Goal: Information Seeking & Learning: Learn about a topic

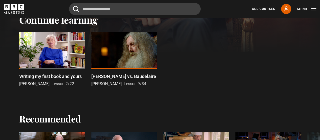
scroll to position [152, 0]
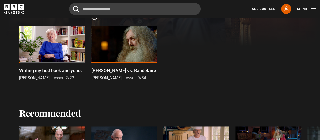
click at [57, 56] on div at bounding box center [52, 44] width 66 height 37
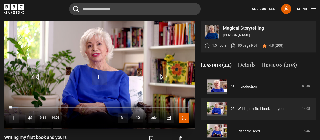
click at [185, 118] on span "Video Player" at bounding box center [184, 117] width 10 height 10
click at [184, 116] on span "Video Player" at bounding box center [184, 117] width 10 height 10
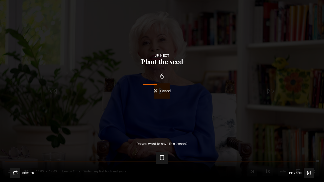
click at [161, 93] on div "Lesson Completed Up next Plant the seed 6 Cancel Do you want to save this lesso…" at bounding box center [162, 91] width 324 height 182
click at [161, 91] on span "Cancel" at bounding box center [165, 91] width 11 height 4
